Goal: Information Seeking & Learning: Find specific fact

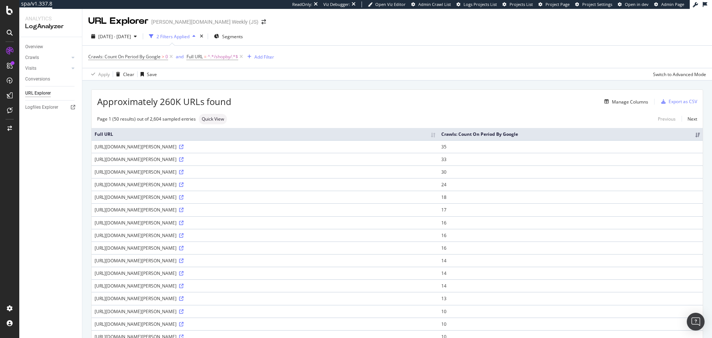
drag, startPoint x: 93, startPoint y: 167, endPoint x: 254, endPoint y: 168, distance: 161.0
click at [254, 165] on td "[URL][DOMAIN_NAME][PERSON_NAME]" at bounding box center [265, 159] width 347 height 13
copy div "[URL][DOMAIN_NAME][PERSON_NAME]"
drag, startPoint x: 89, startPoint y: 228, endPoint x: 245, endPoint y: 226, distance: 155.8
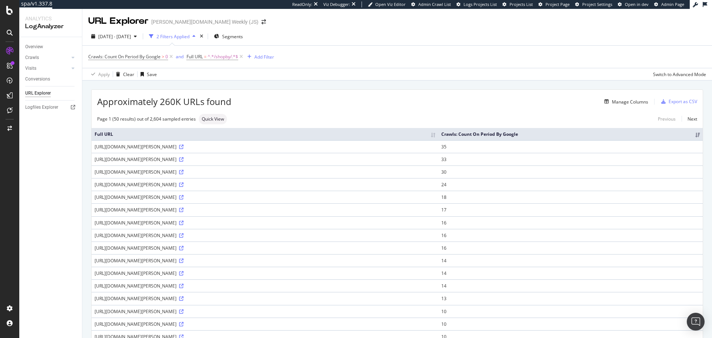
click at [60, 223] on div "Overview Crawls Daily Distribution Segments Distribution HTTP Codes Resources V…" at bounding box center [50, 187] width 63 height 301
drag, startPoint x: 93, startPoint y: 229, endPoint x: 283, endPoint y: 230, distance: 189.9
click at [283, 229] on td "[URL][DOMAIN_NAME][PERSON_NAME]" at bounding box center [265, 222] width 347 height 13
copy div "[URL][DOMAIN_NAME][PERSON_NAME]"
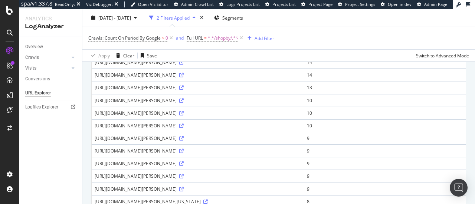
scroll to position [223, 0]
click at [367, 60] on div "Apply Clear Save Switch to Advanced Mode" at bounding box center [278, 55] width 392 height 12
